Goal: Task Accomplishment & Management: Manage account settings

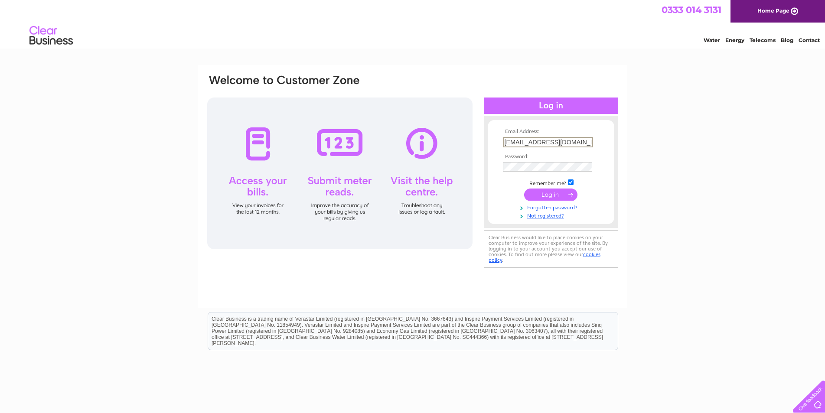
click at [518, 141] on input "[EMAIL_ADDRESS][DOMAIN_NAME]" at bounding box center [548, 142] width 90 height 10
type input "[EMAIL_ADDRESS][DOMAIN_NAME]"
click at [524, 189] on input "submit" at bounding box center [550, 195] width 53 height 12
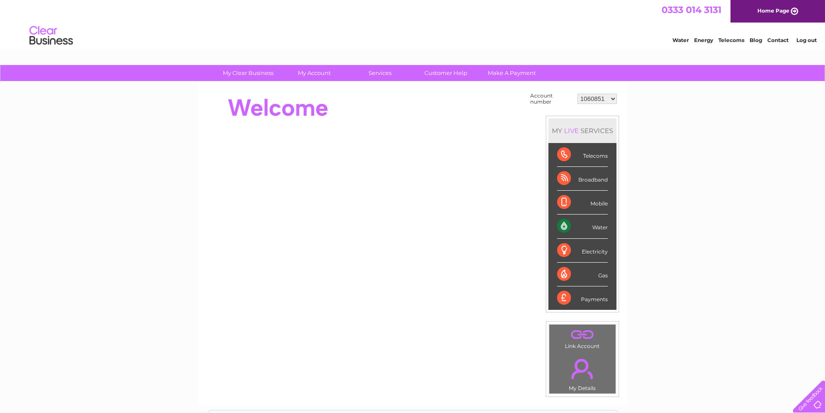
click at [589, 227] on div "Water" at bounding box center [582, 227] width 51 height 24
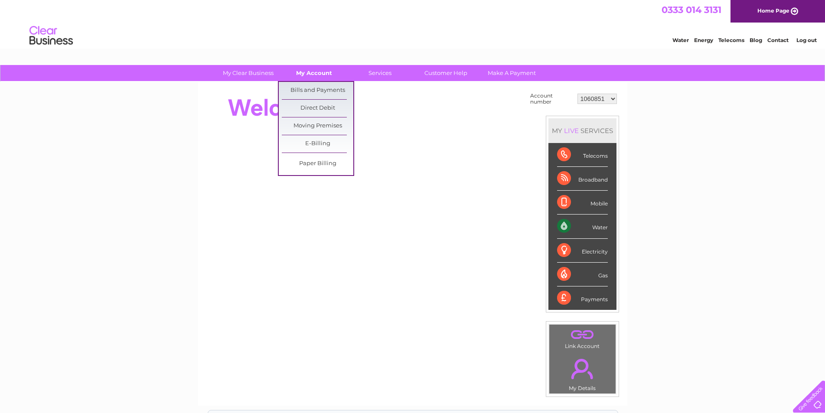
click at [316, 72] on link "My Account" at bounding box center [314, 73] width 72 height 16
click at [318, 89] on link "Bills and Payments" at bounding box center [318, 90] width 72 height 17
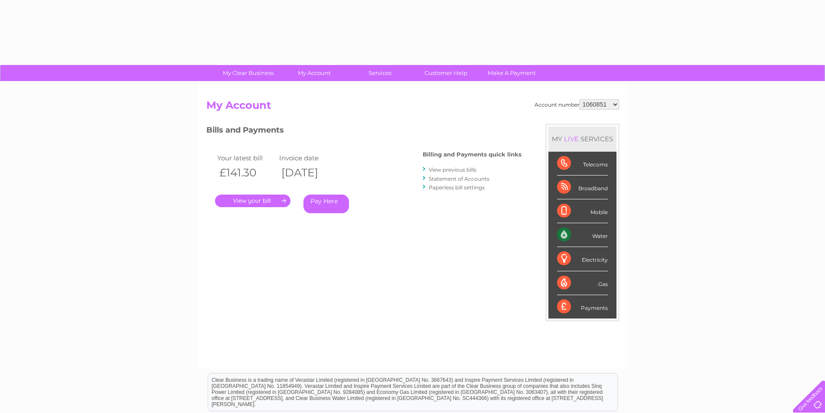
click at [244, 203] on link "." at bounding box center [252, 201] width 75 height 13
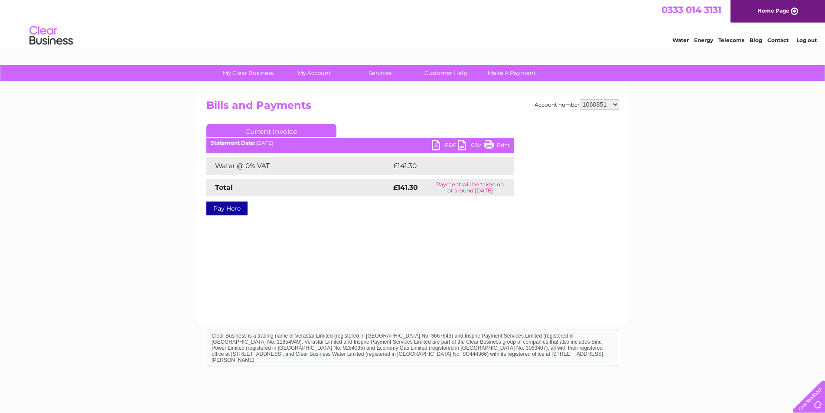
click at [445, 146] on link "PDF" at bounding box center [445, 146] width 26 height 13
